Goal: Transaction & Acquisition: Purchase product/service

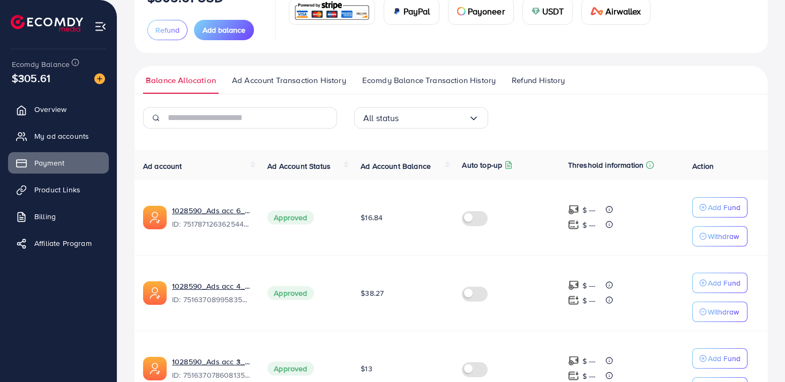
scroll to position [104, 0]
